Goal: Task Accomplishment & Management: Use online tool/utility

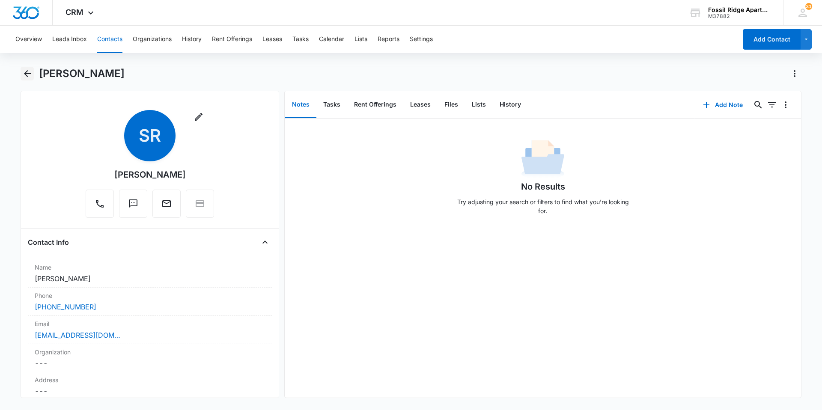
click at [26, 68] on icon "Back" at bounding box center [27, 73] width 10 height 10
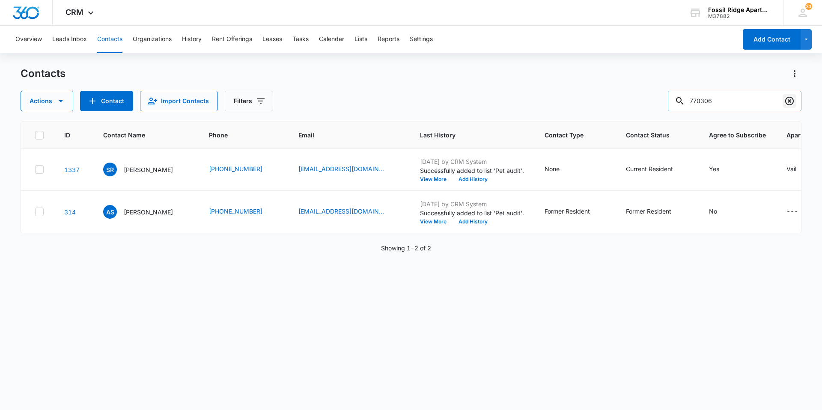
click at [790, 99] on icon "Clear" at bounding box center [789, 101] width 10 height 10
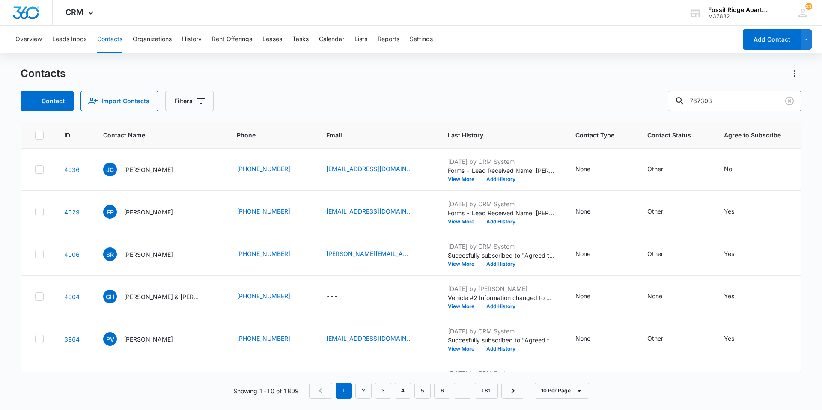
type input "767303"
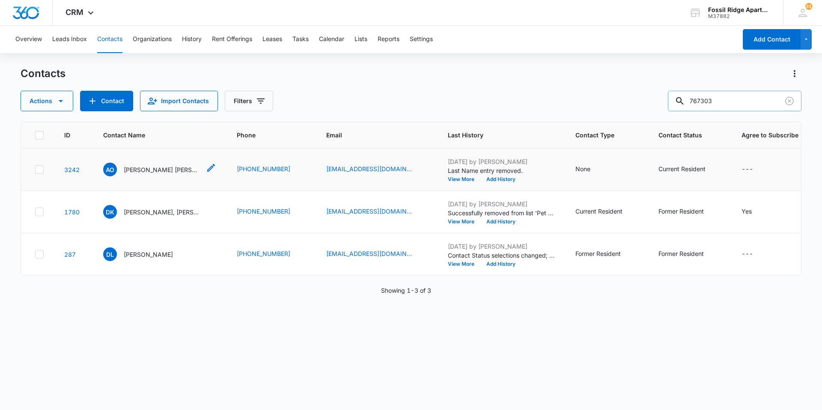
click at [148, 171] on p "[PERSON_NAME] [PERSON_NAME]" at bounding box center [162, 169] width 77 height 9
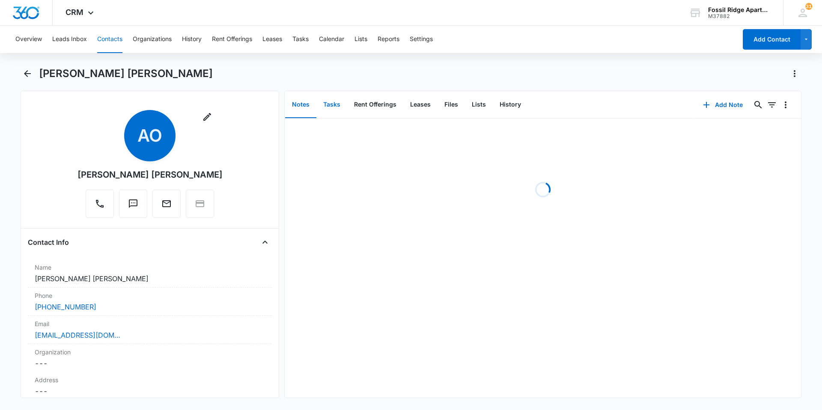
click at [322, 107] on button "Tasks" at bounding box center [331, 105] width 31 height 27
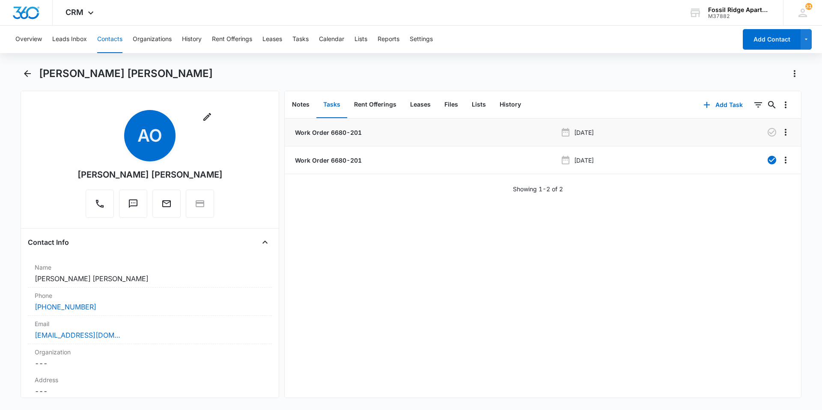
click at [306, 134] on p "Work Order 6680-201" at bounding box center [327, 132] width 68 height 9
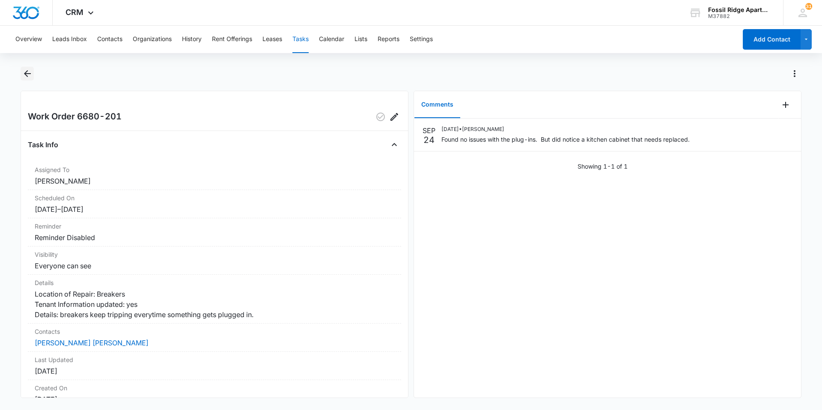
click at [26, 68] on button "Back" at bounding box center [27, 74] width 13 height 14
